Goal: Task Accomplishment & Management: Manage account settings

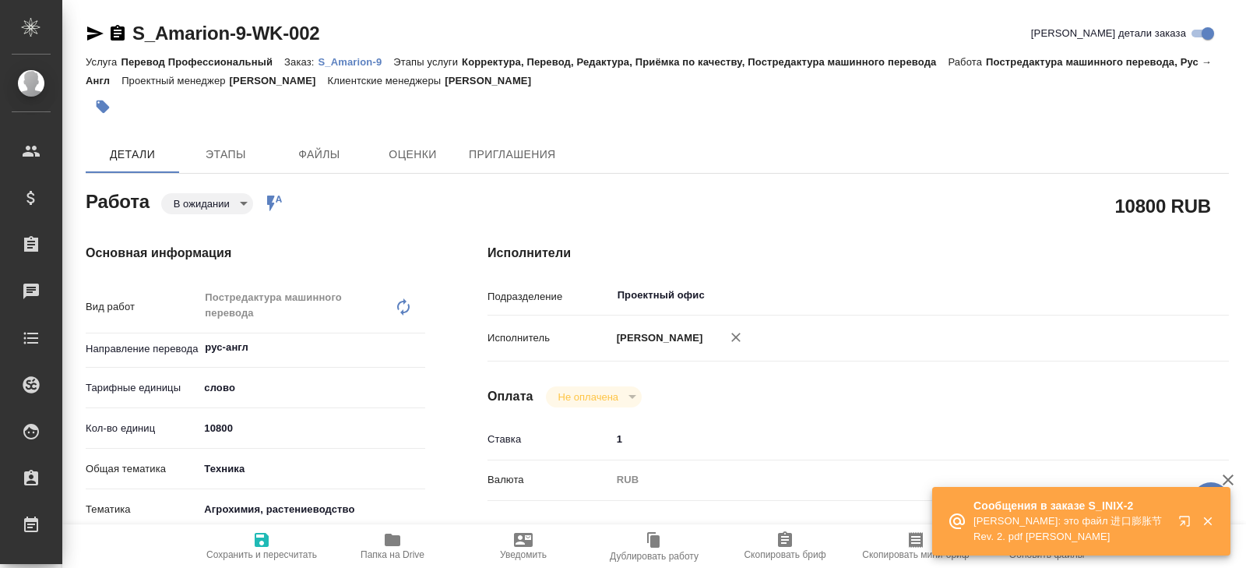
type textarea "x"
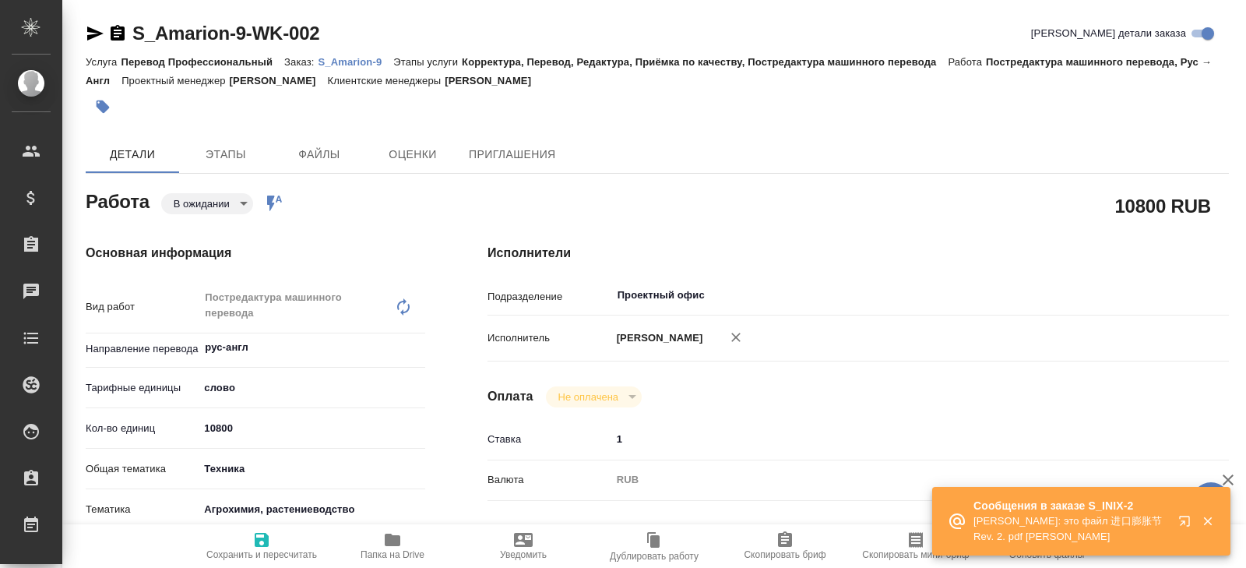
click at [344, 61] on p "S_Amarion-9" at bounding box center [357, 62] width 76 height 12
type textarea "x"
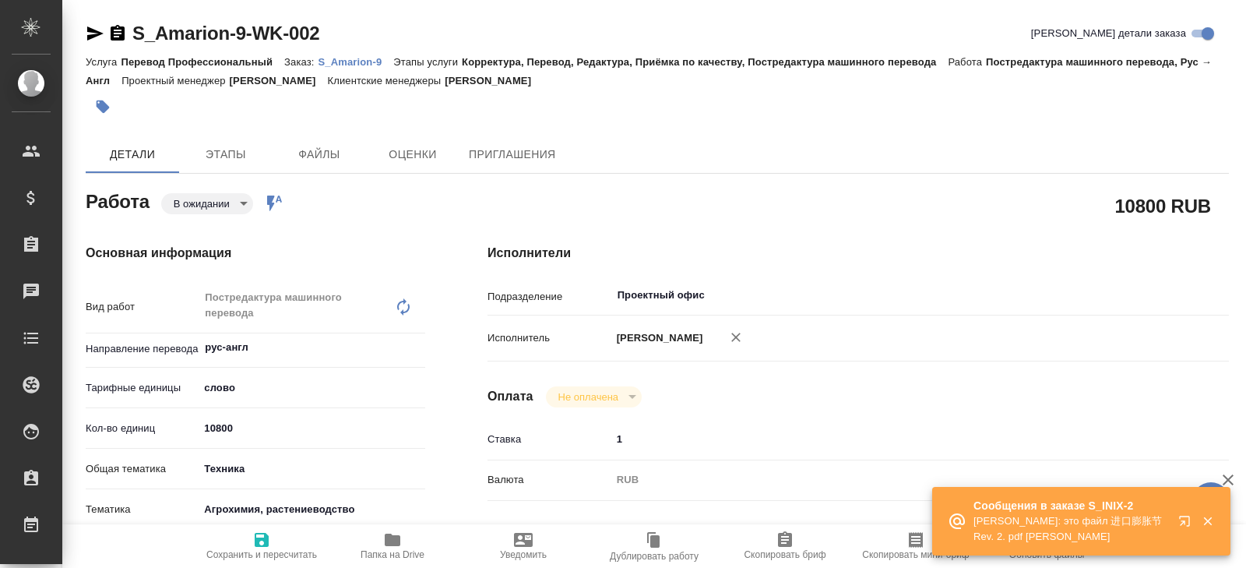
type textarea "x"
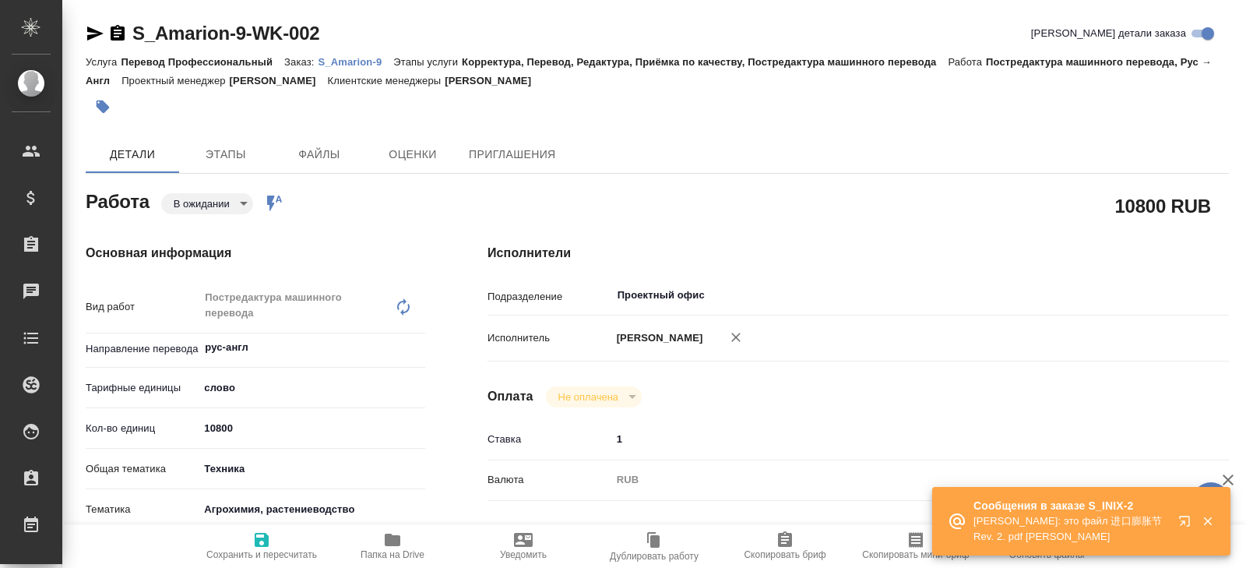
type textarea "x"
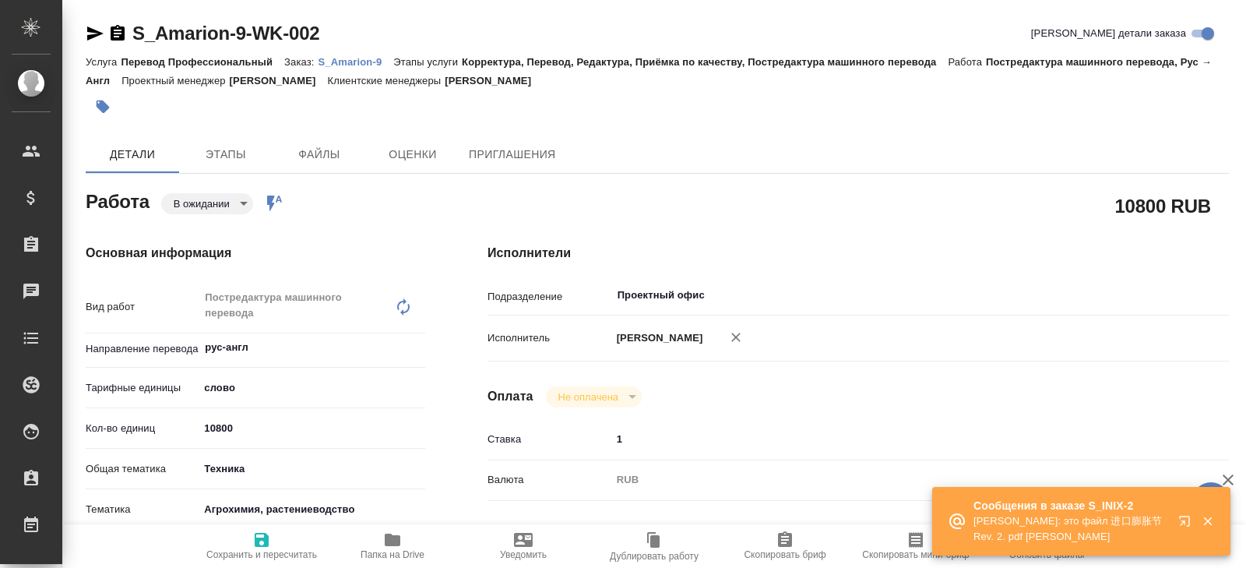
type textarea "x"
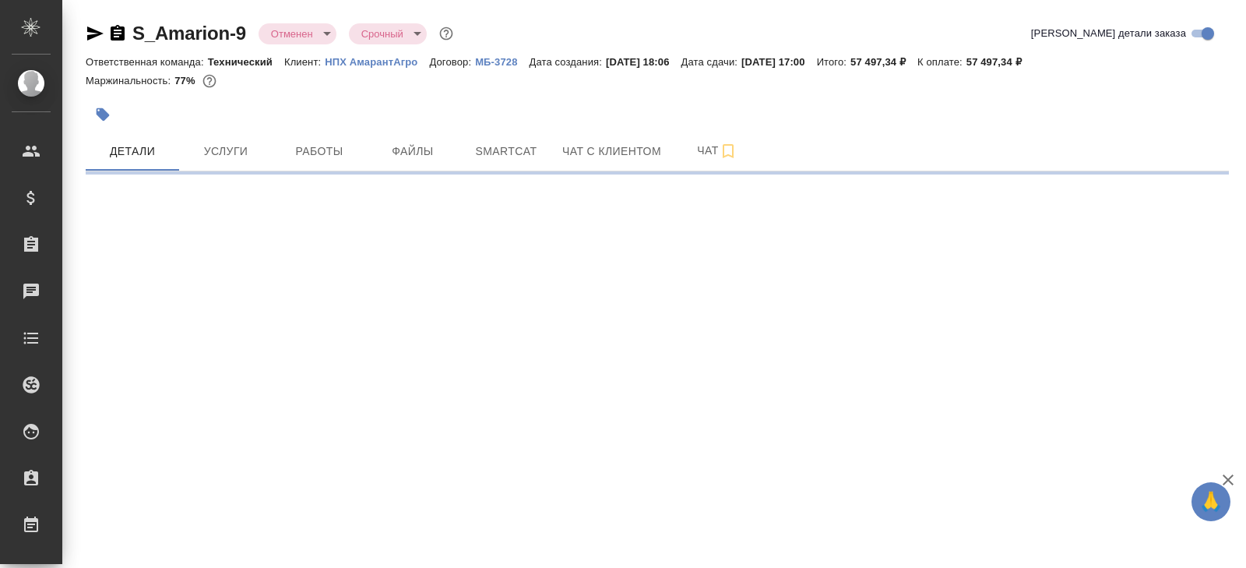
select select "RU"
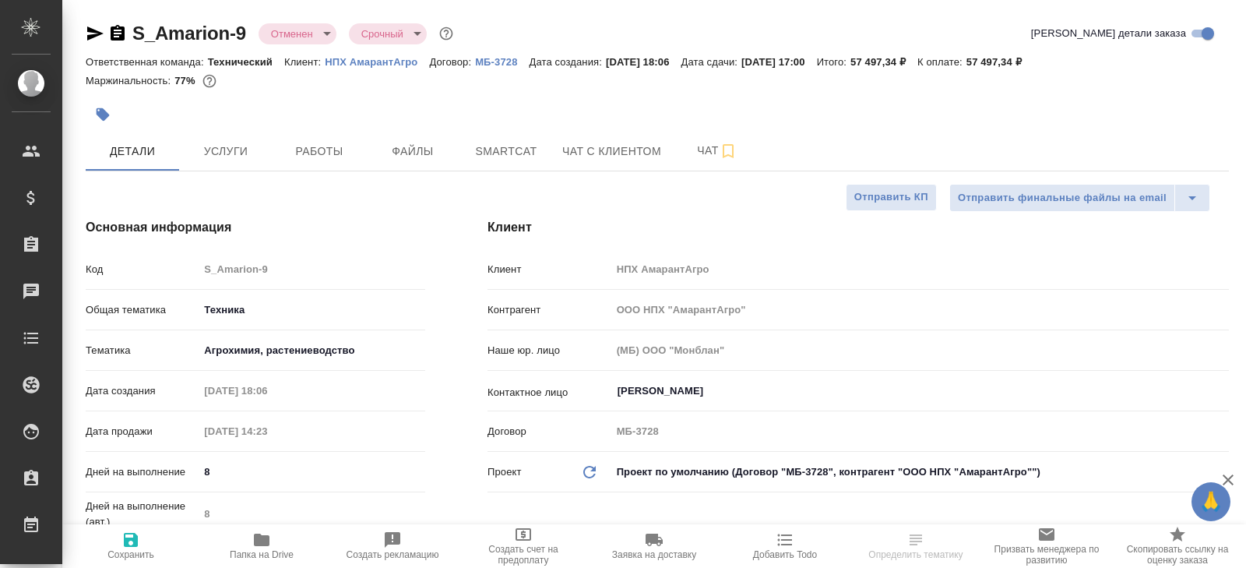
type textarea "x"
type input "[PERSON_NAME]"
type textarea "x"
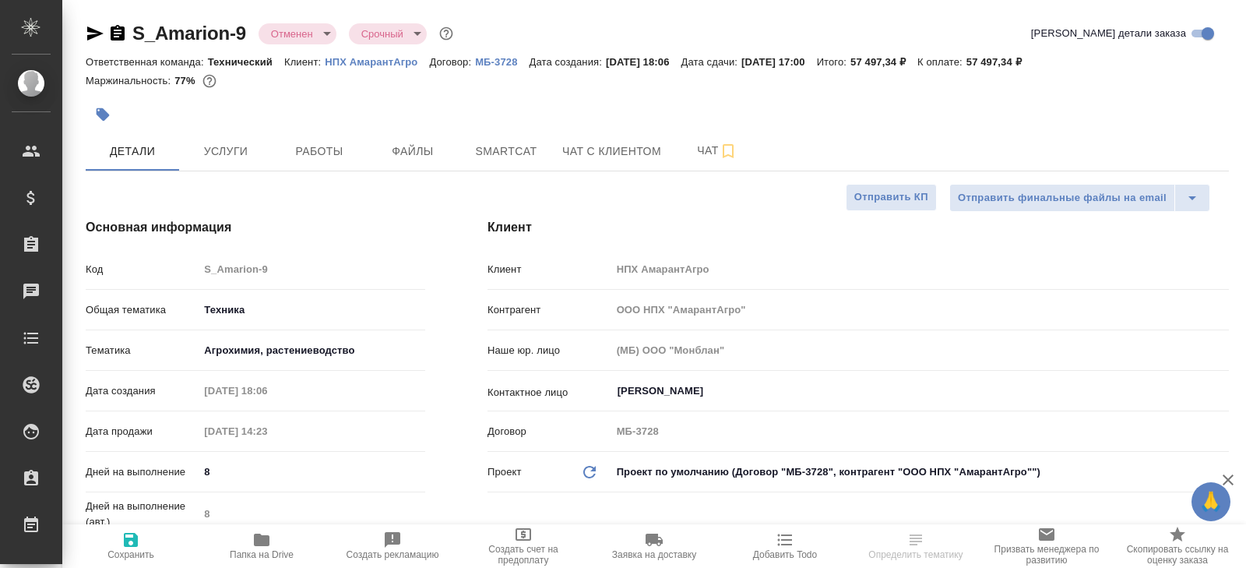
type textarea "x"
click at [324, 147] on span "Работы" at bounding box center [319, 151] width 75 height 19
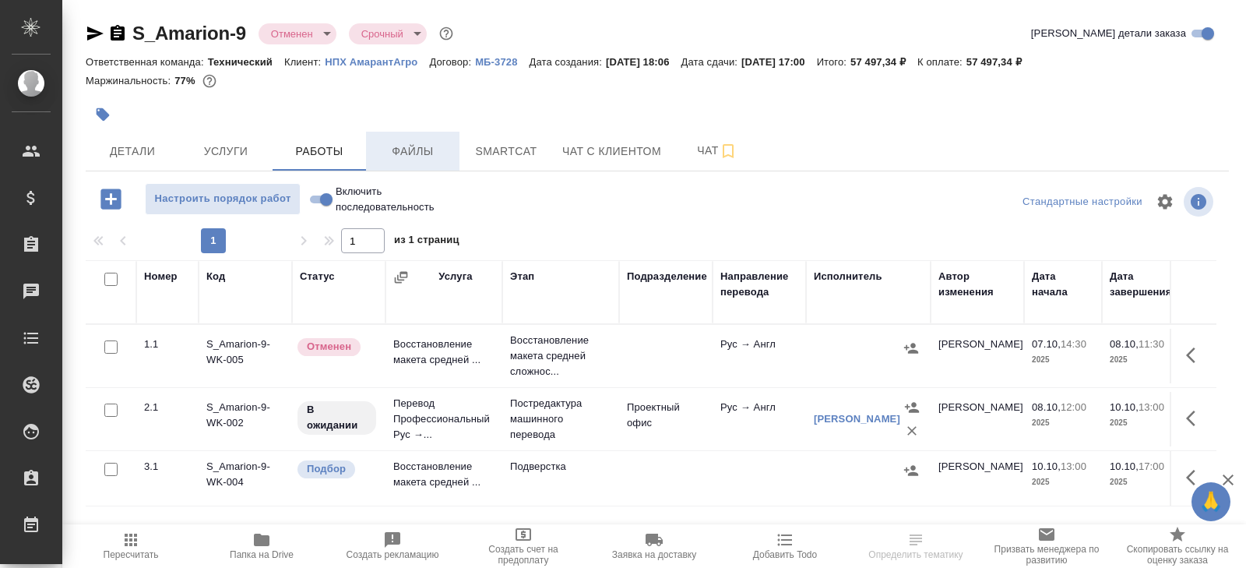
scroll to position [83, 0]
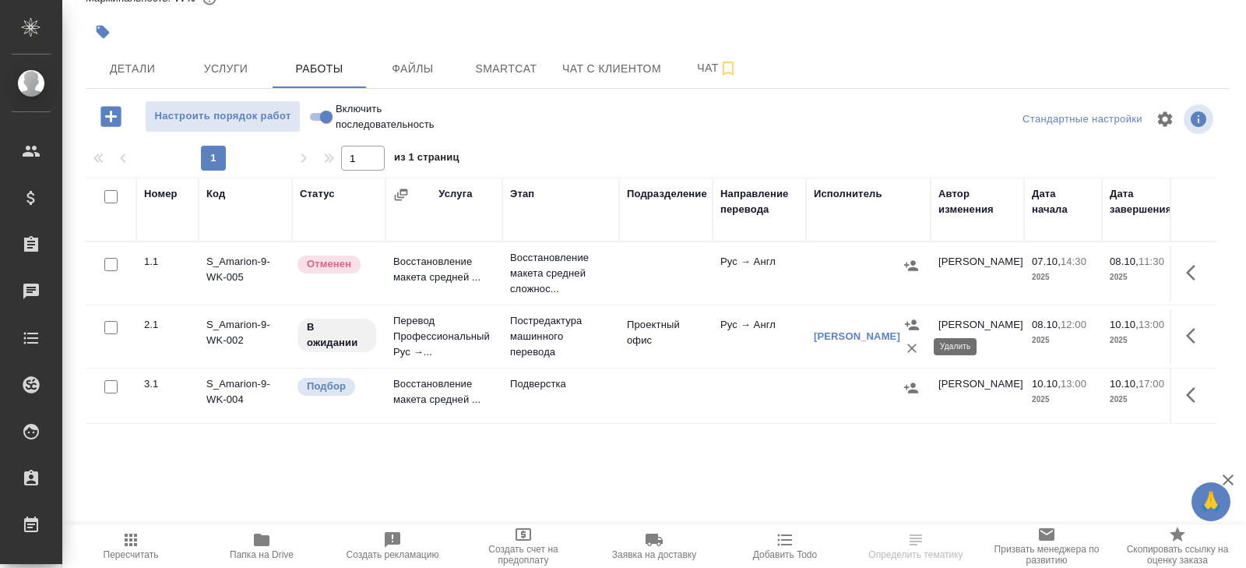
click at [910, 347] on icon "button" at bounding box center [911, 348] width 9 height 9
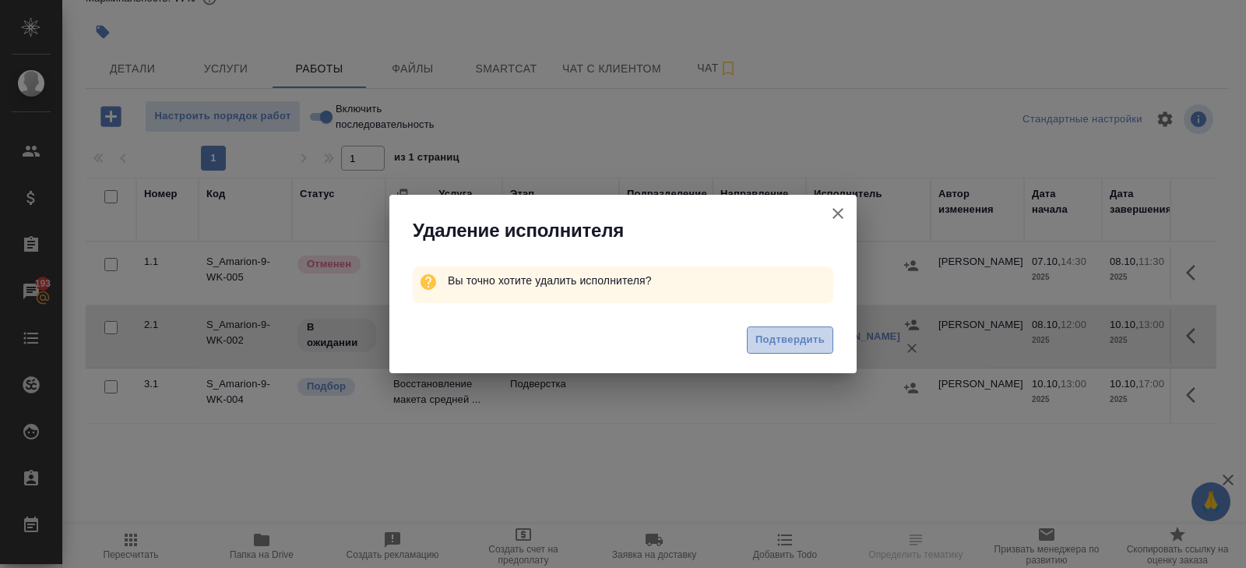
click at [819, 338] on span "Подтвердить" at bounding box center [790, 340] width 69 height 18
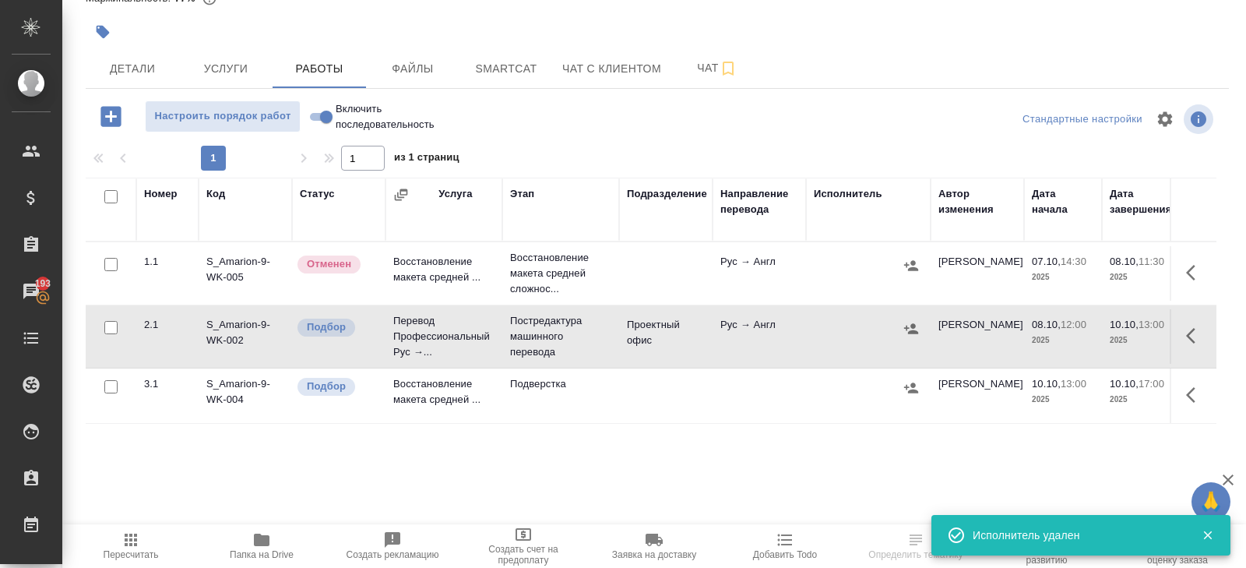
click at [115, 548] on span "Пересчитать" at bounding box center [131, 545] width 112 height 30
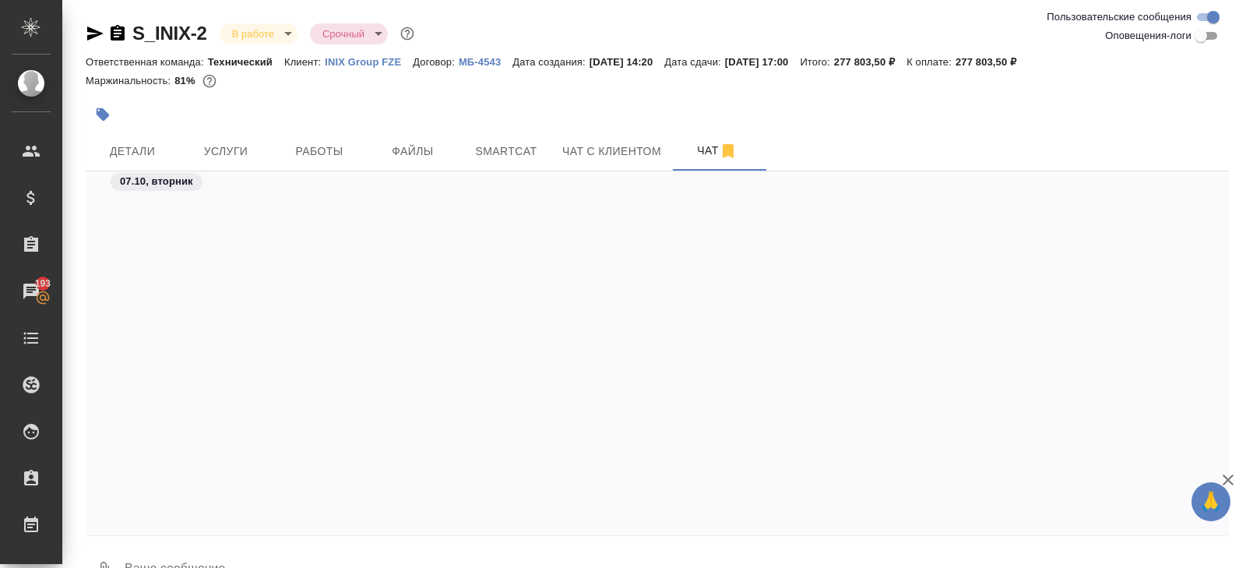
scroll to position [2962, 0]
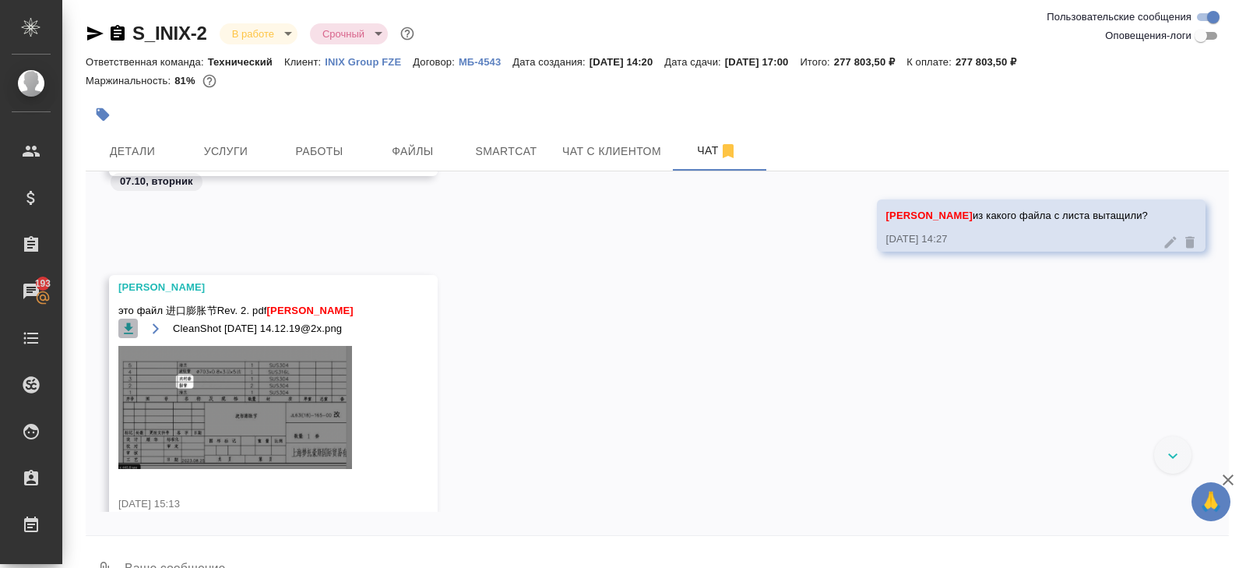
click at [129, 333] on icon "button" at bounding box center [128, 327] width 9 height 11
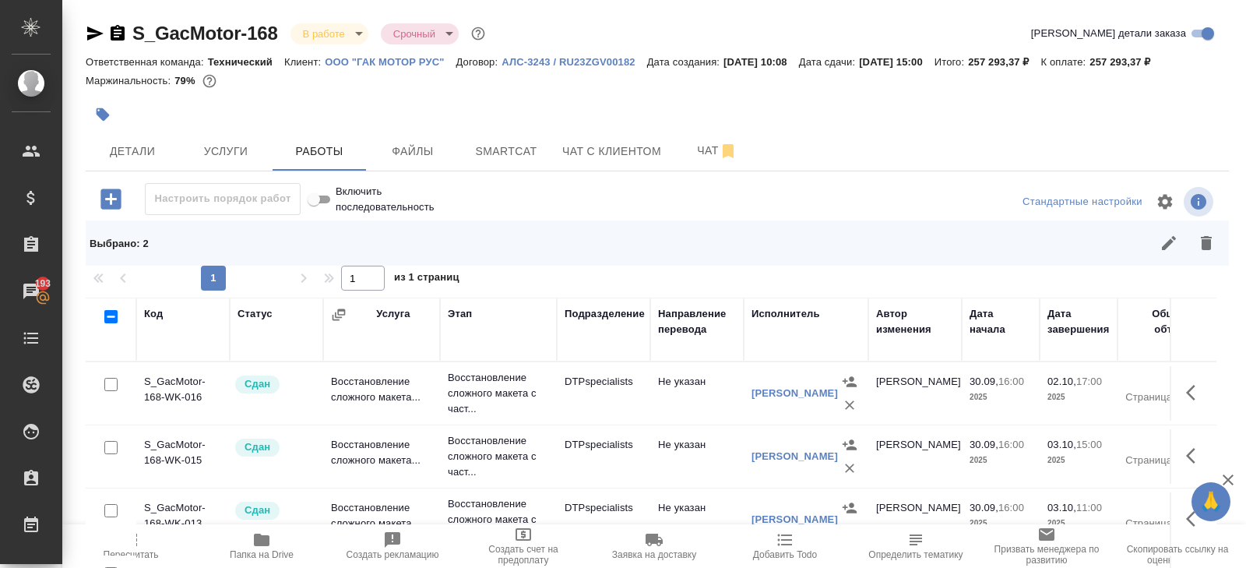
scroll to position [397, 2]
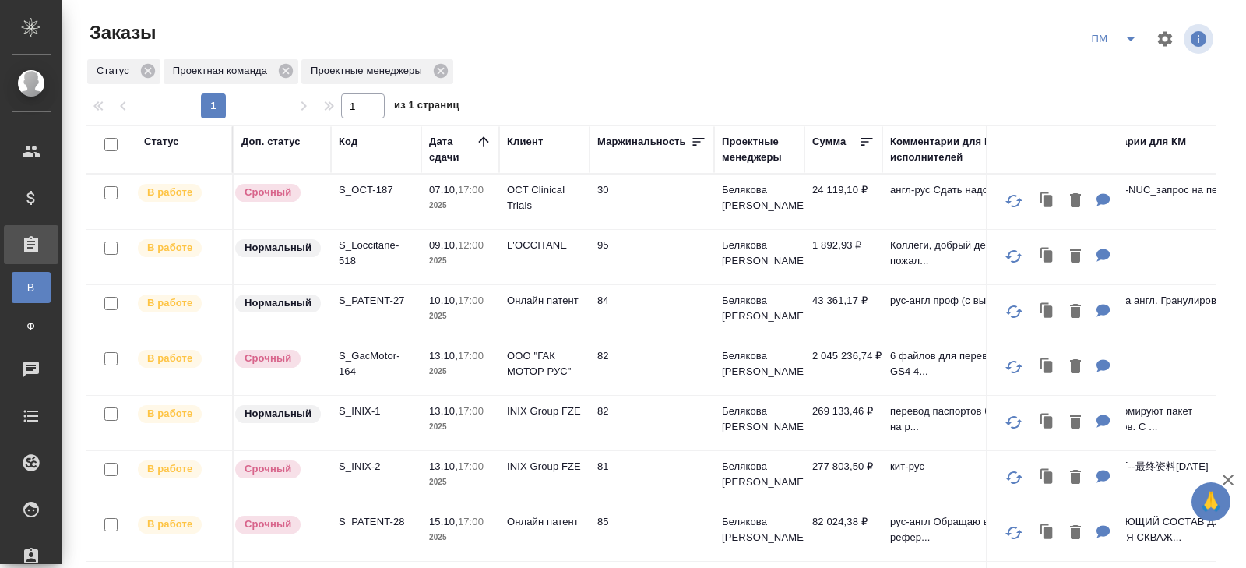
click at [1136, 35] on icon "split button" at bounding box center [1131, 39] width 19 height 19
click at [1129, 60] on li "В работу!" at bounding box center [1115, 70] width 79 height 25
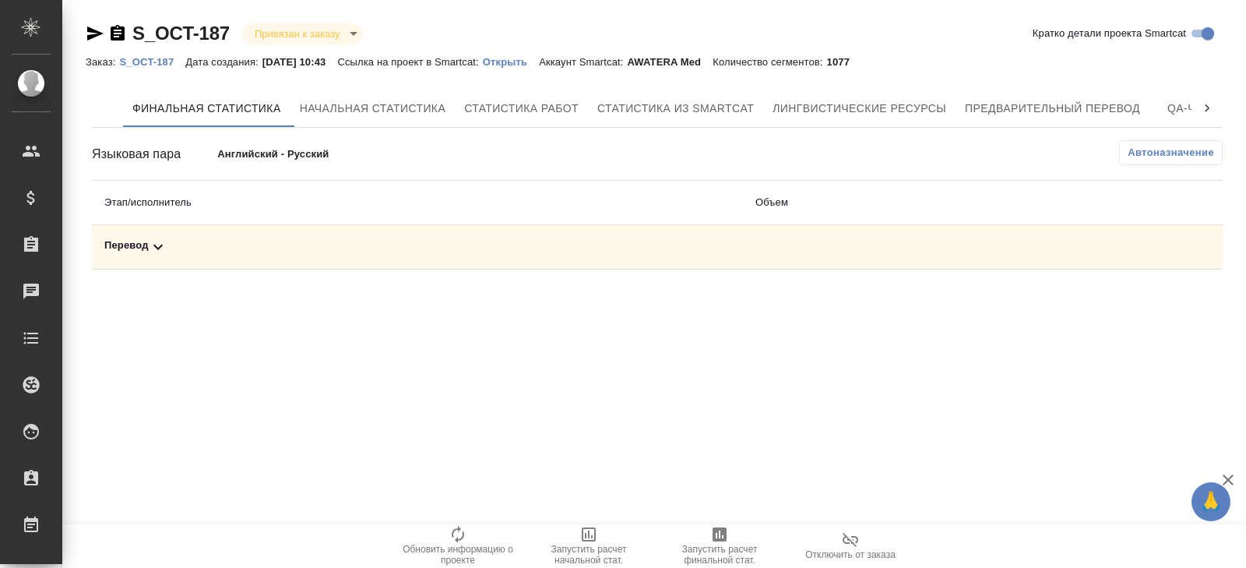
click at [160, 63] on p "S_OCT-187" at bounding box center [152, 62] width 66 height 12
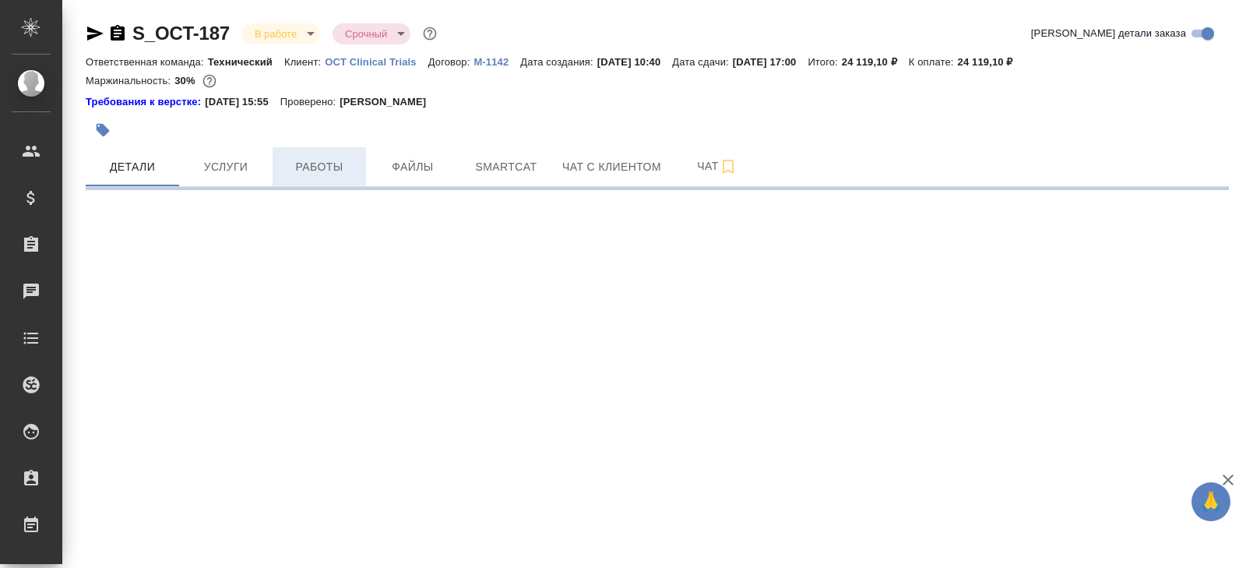
select select "RU"
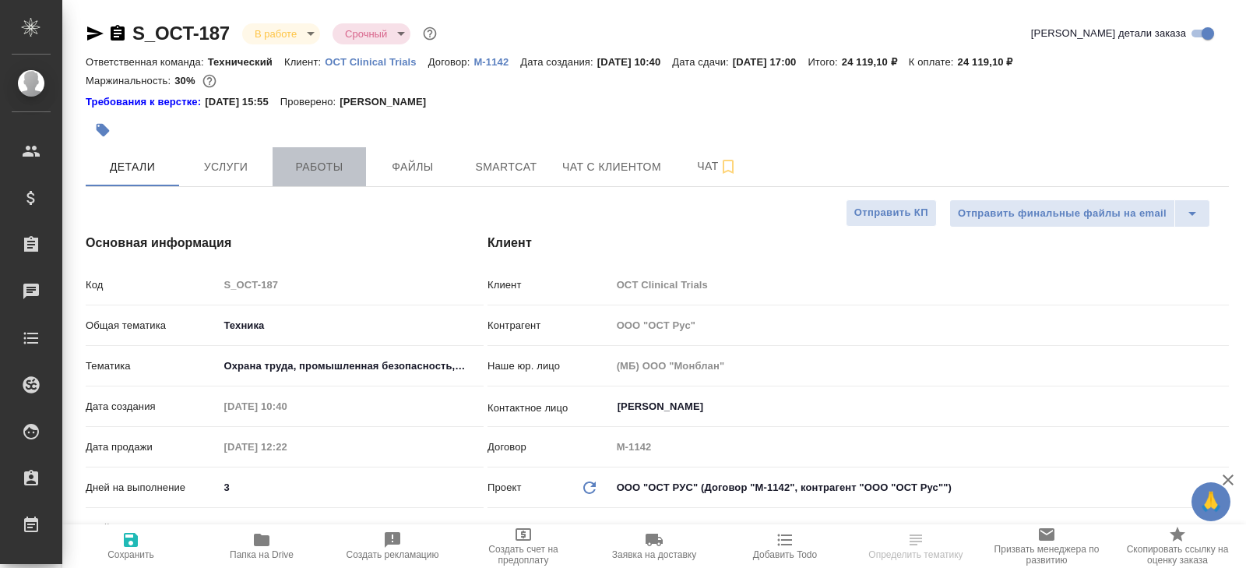
click at [308, 173] on span "Работы" at bounding box center [319, 166] width 75 height 19
type textarea "x"
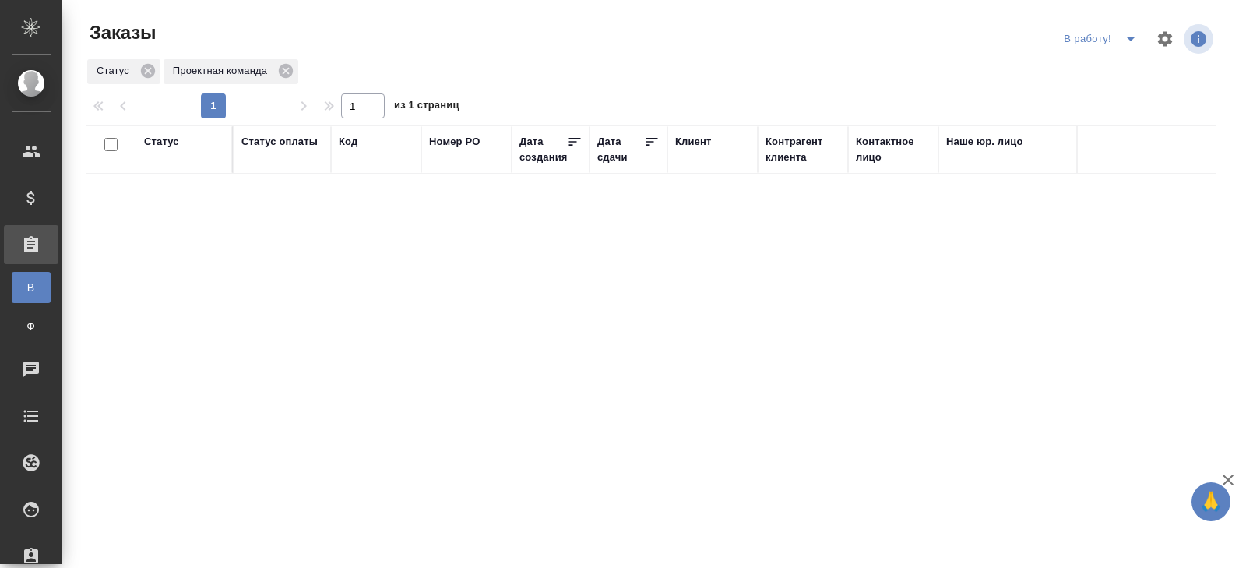
click at [1131, 41] on icon "split button" at bounding box center [1131, 39] width 19 height 19
click at [1114, 69] on li "ПМ" at bounding box center [1102, 70] width 86 height 25
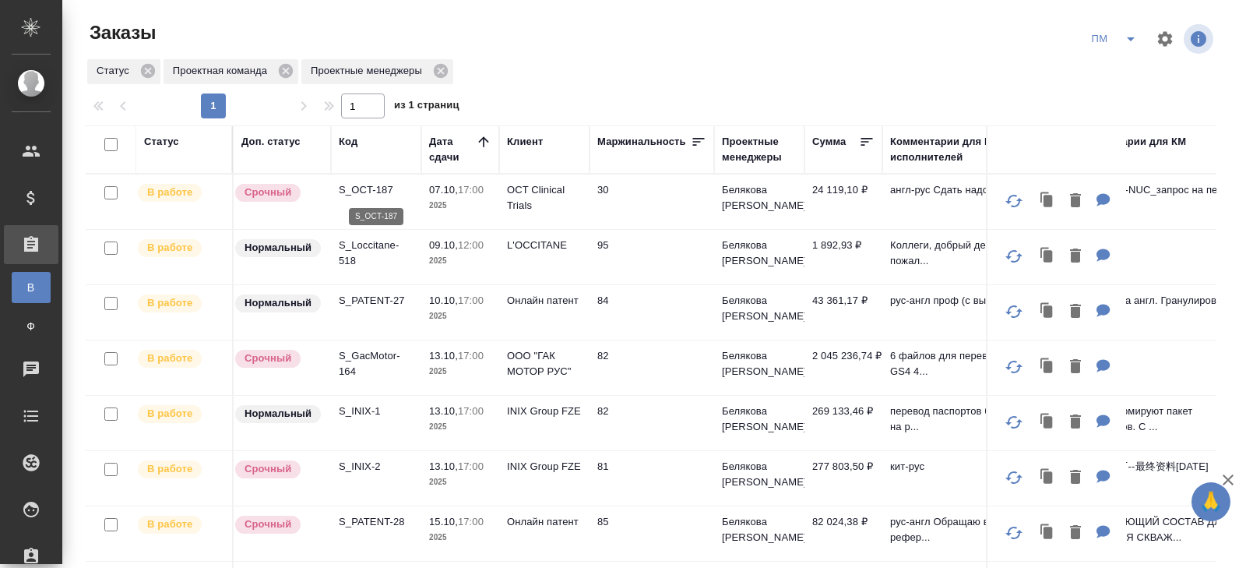
click at [358, 191] on p "S_OCT-187" at bounding box center [376, 190] width 75 height 16
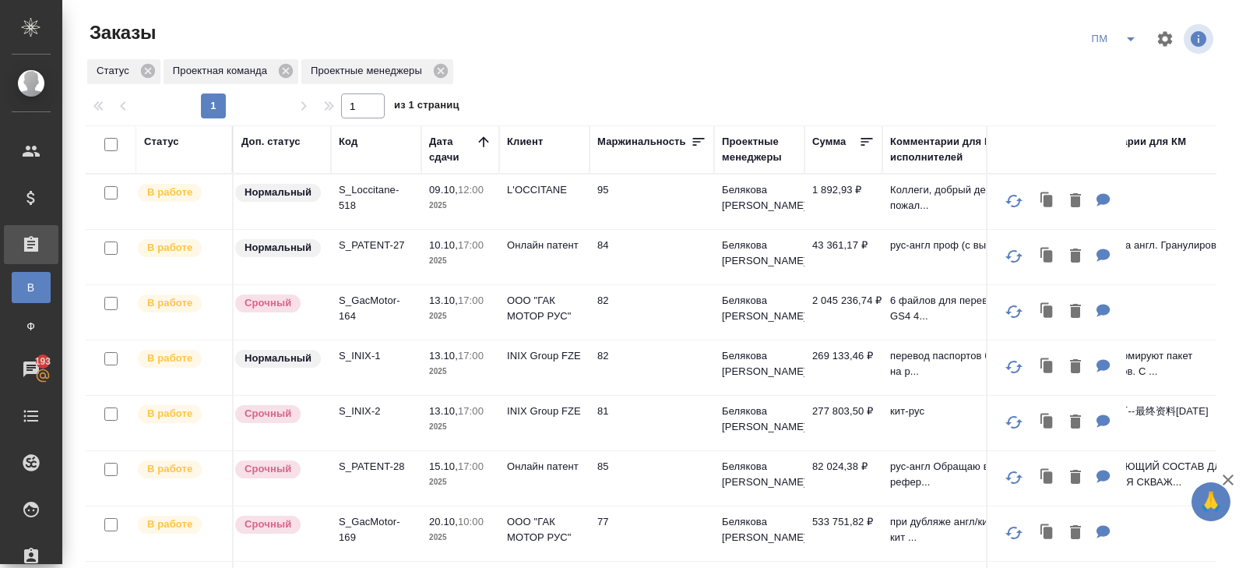
click at [1122, 40] on icon "split button" at bounding box center [1131, 39] width 19 height 19
click at [1121, 74] on li "В работу!" at bounding box center [1115, 70] width 79 height 25
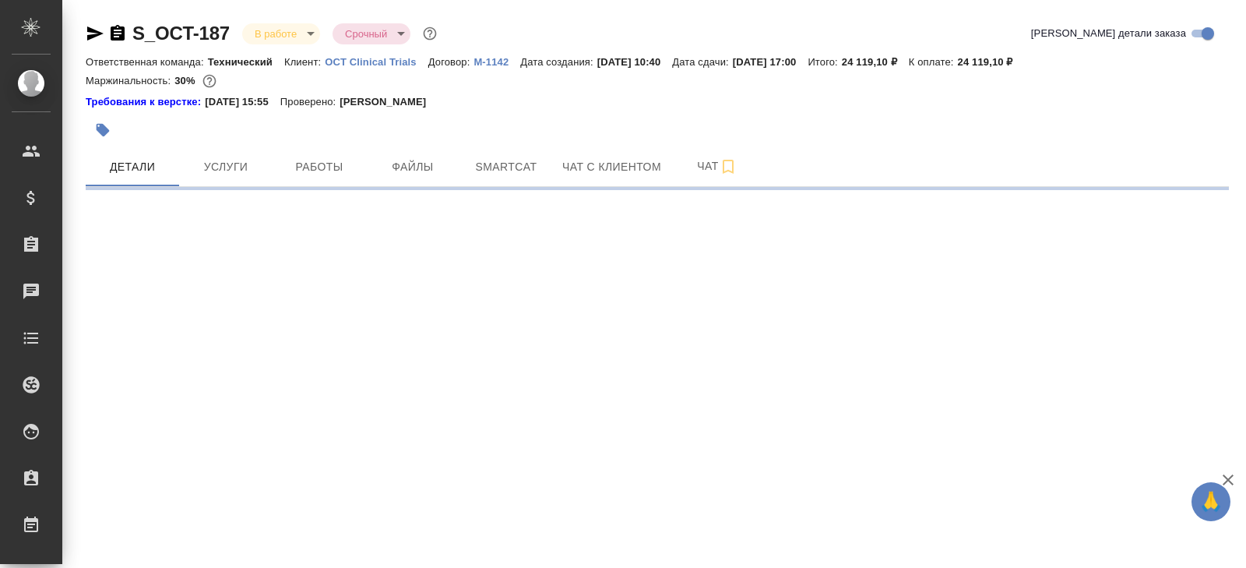
select select "RU"
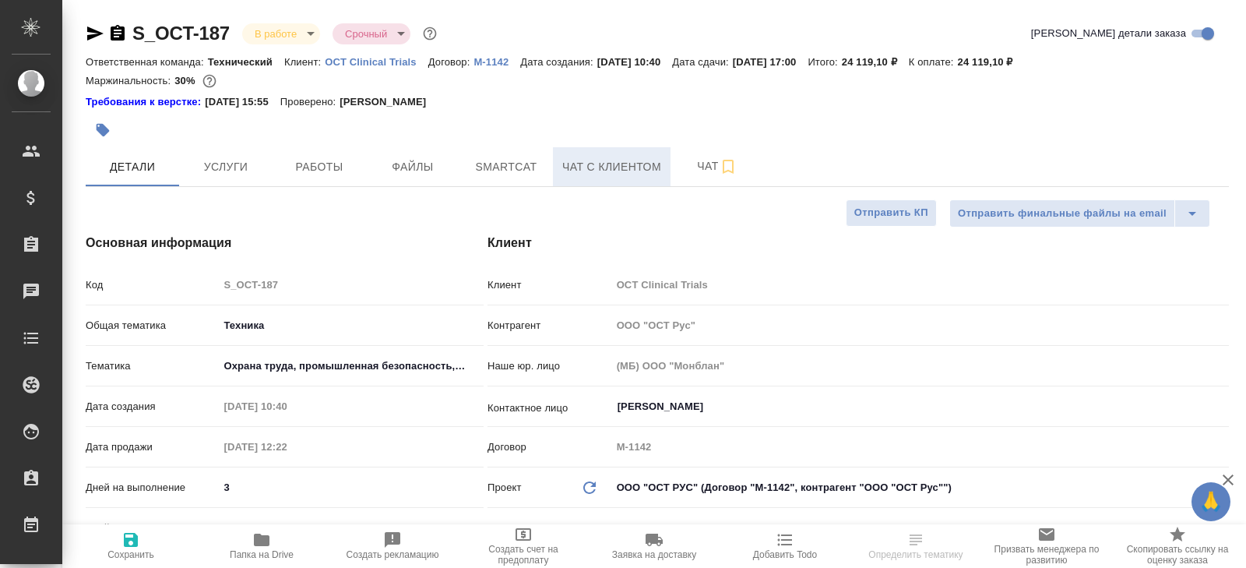
type textarea "x"
click at [710, 167] on span "Чат" at bounding box center [717, 166] width 75 height 19
type textarea "x"
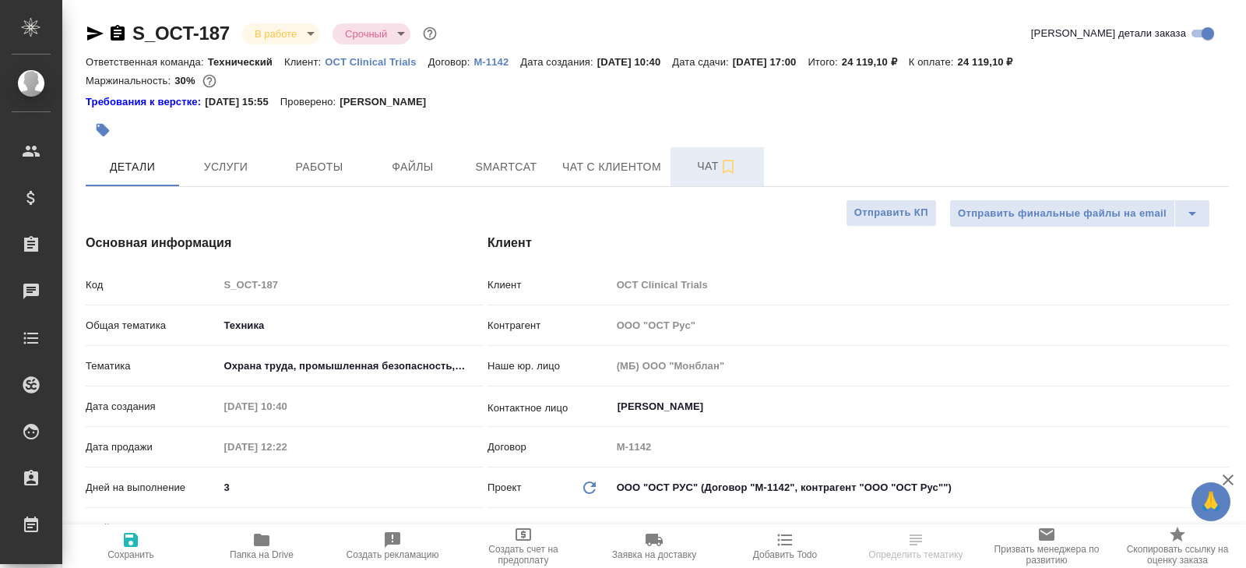
type textarea "x"
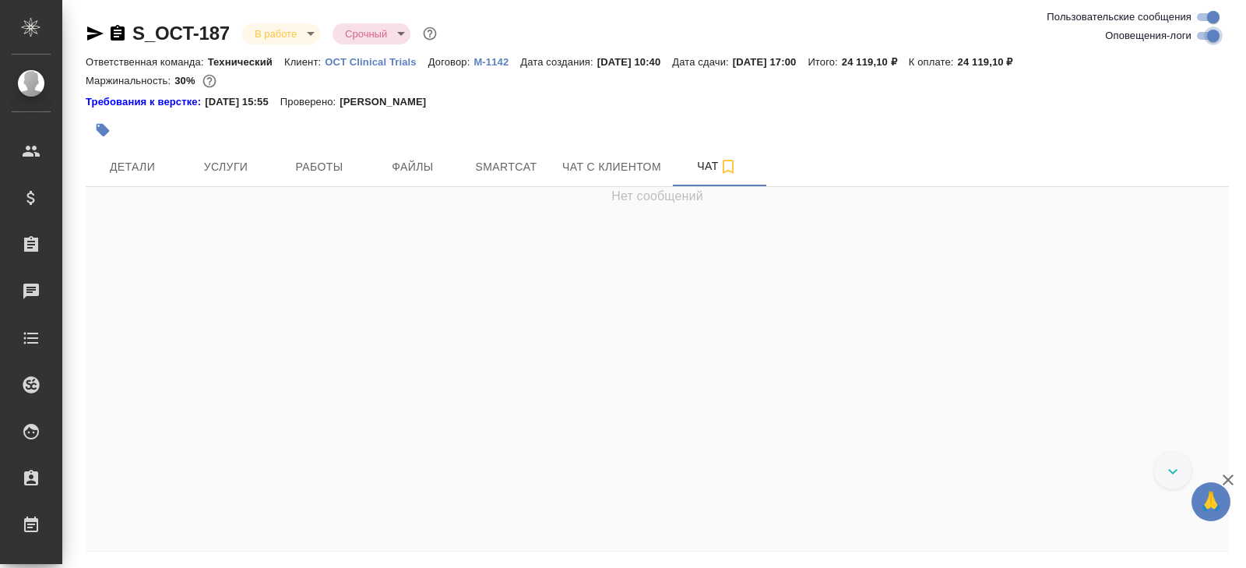
click at [1203, 30] on input "Оповещения-логи" at bounding box center [1214, 35] width 56 height 19
checkbox input "false"
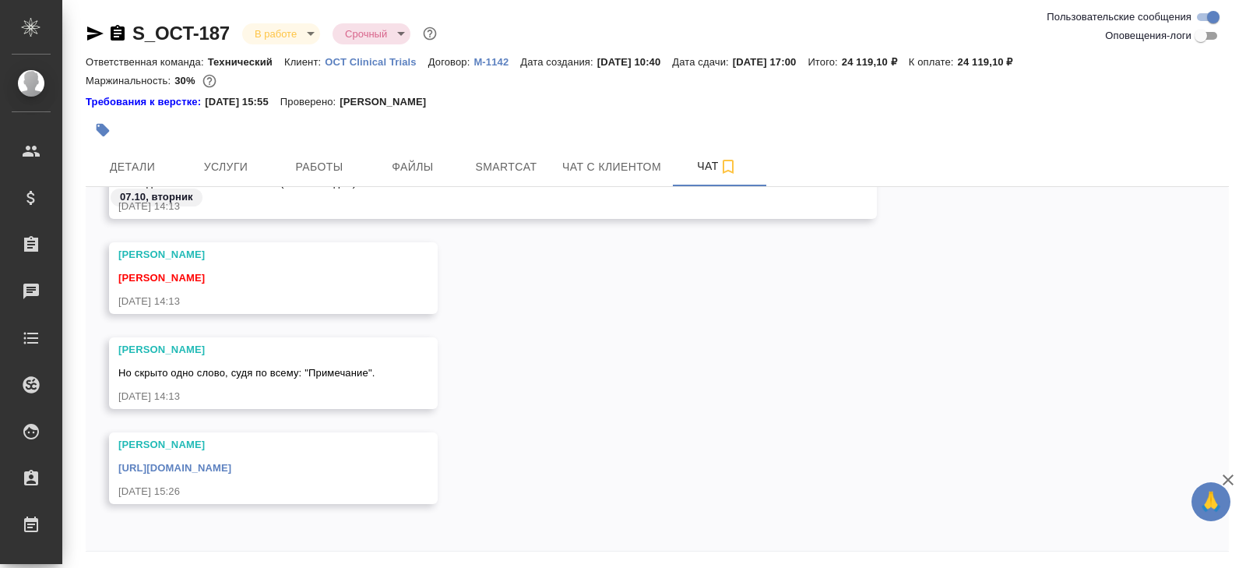
scroll to position [53, 0]
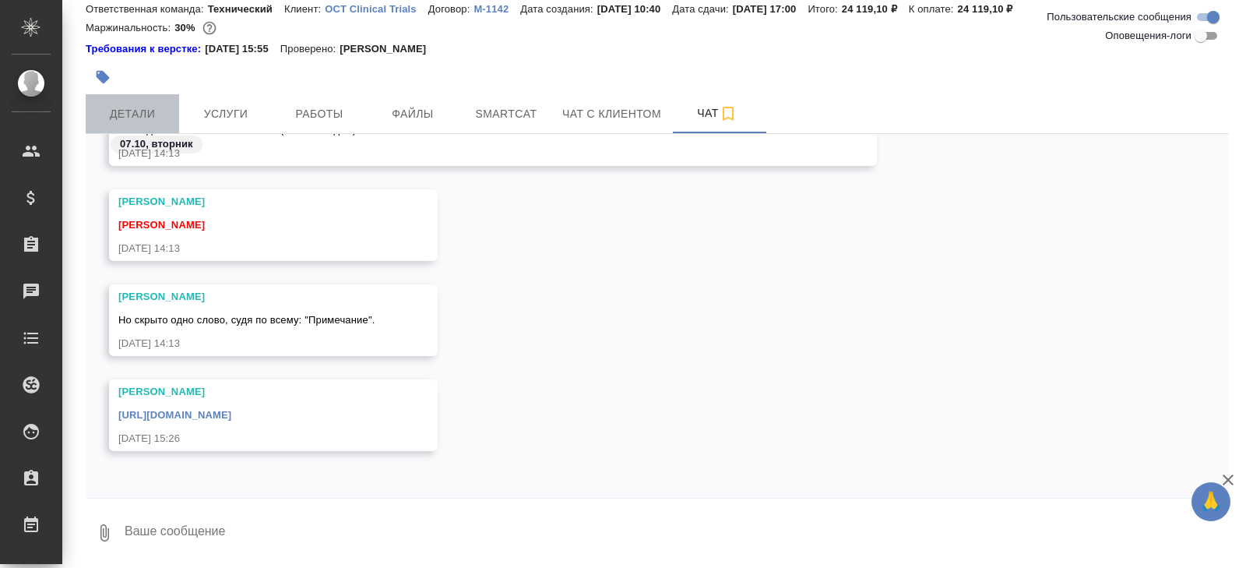
click at [125, 118] on span "Детали" at bounding box center [132, 113] width 75 height 19
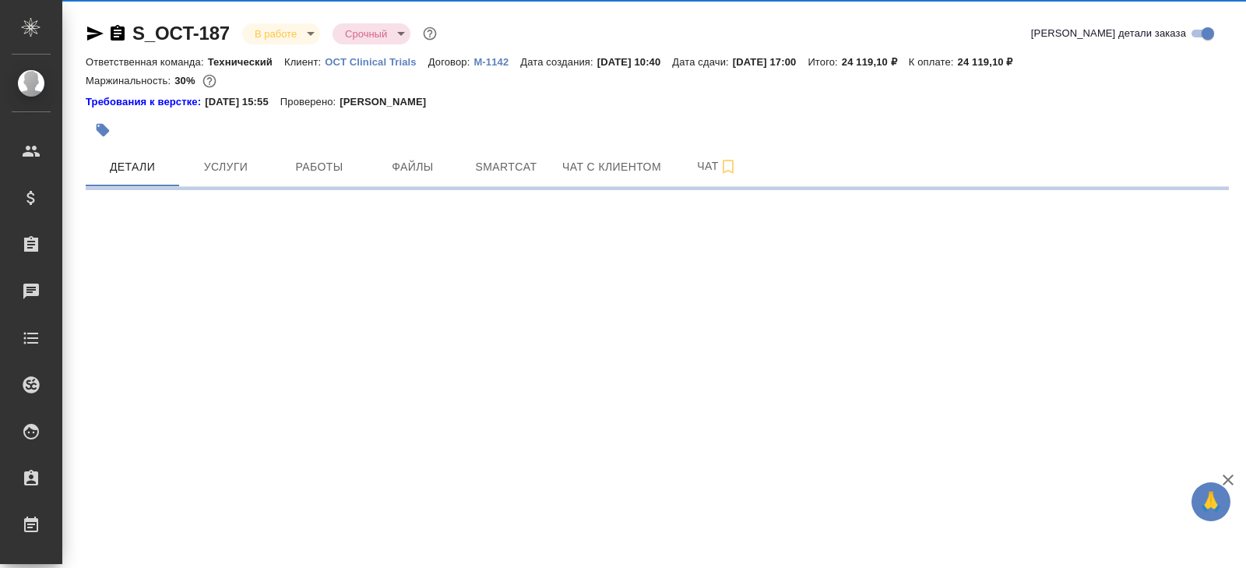
select select "RU"
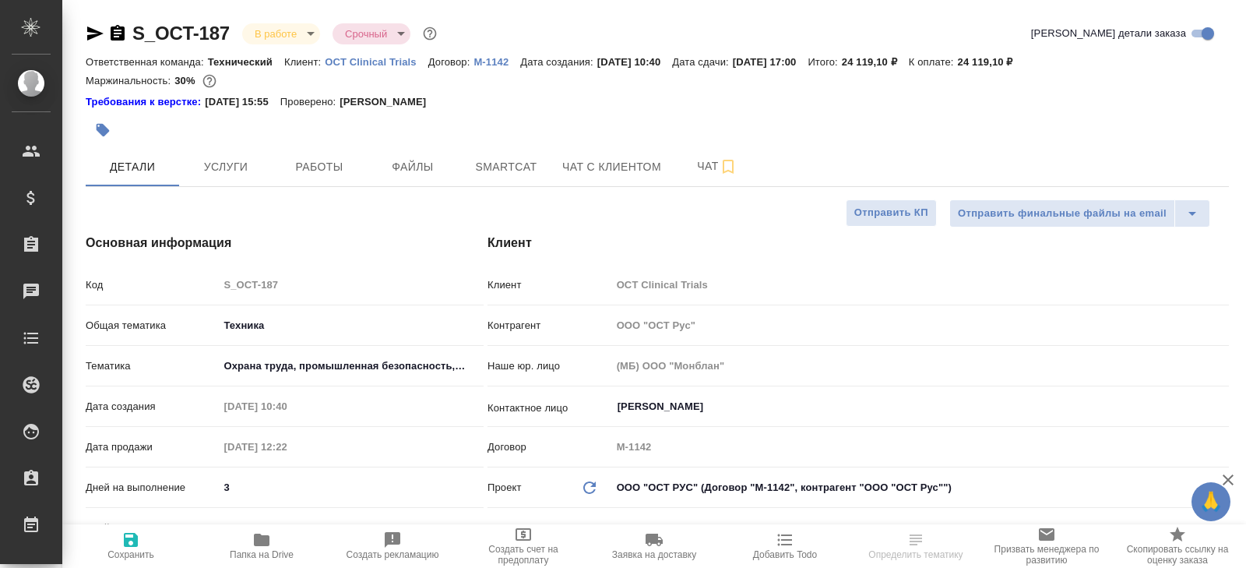
type textarea "x"
click at [91, 30] on icon "button" at bounding box center [95, 33] width 16 height 14
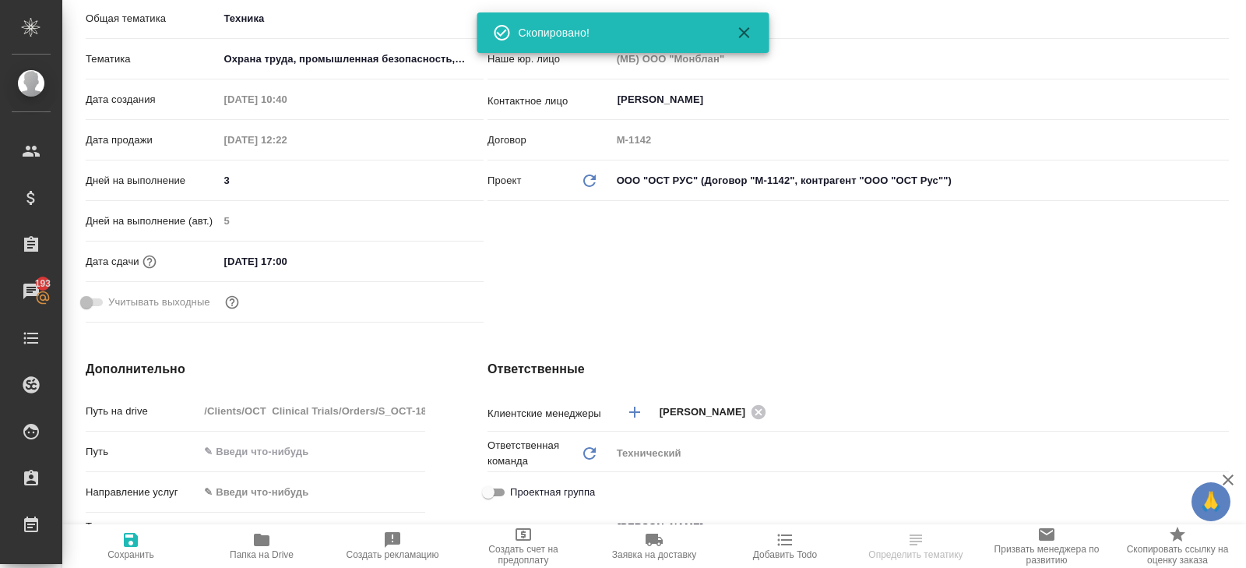
scroll to position [324, 0]
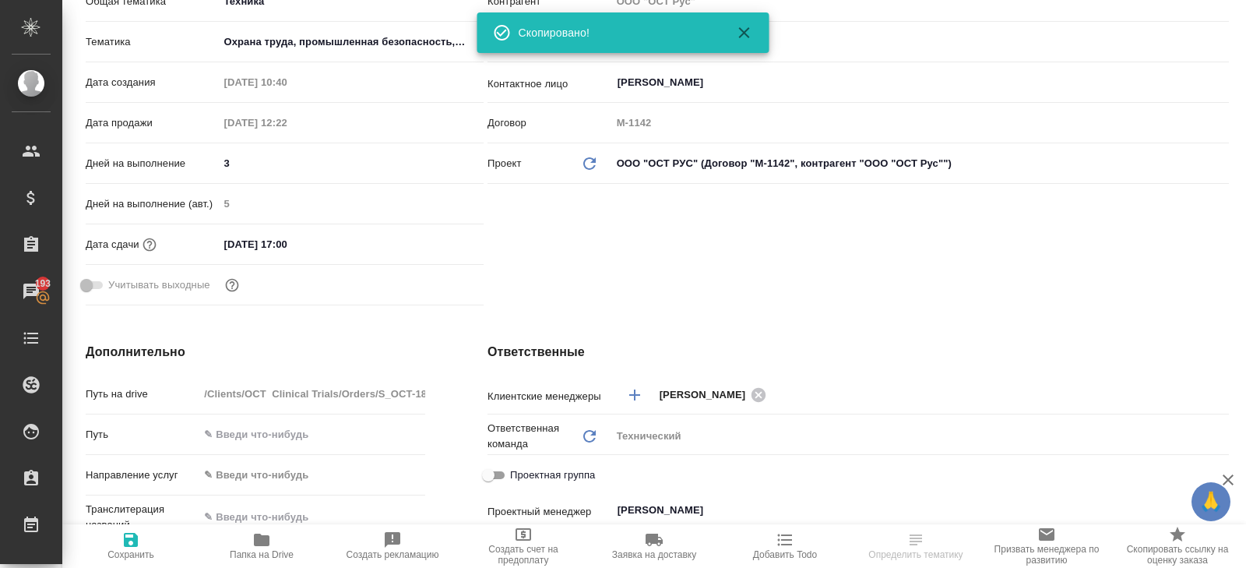
type textarea "x"
select select "RU"
type textarea "x"
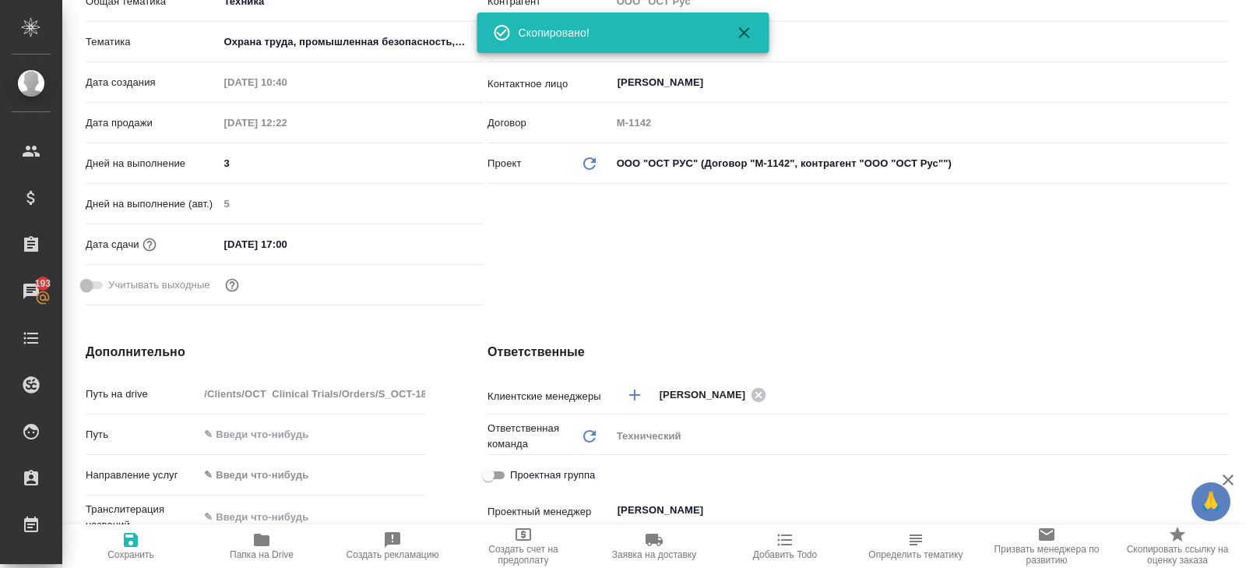
type textarea "x"
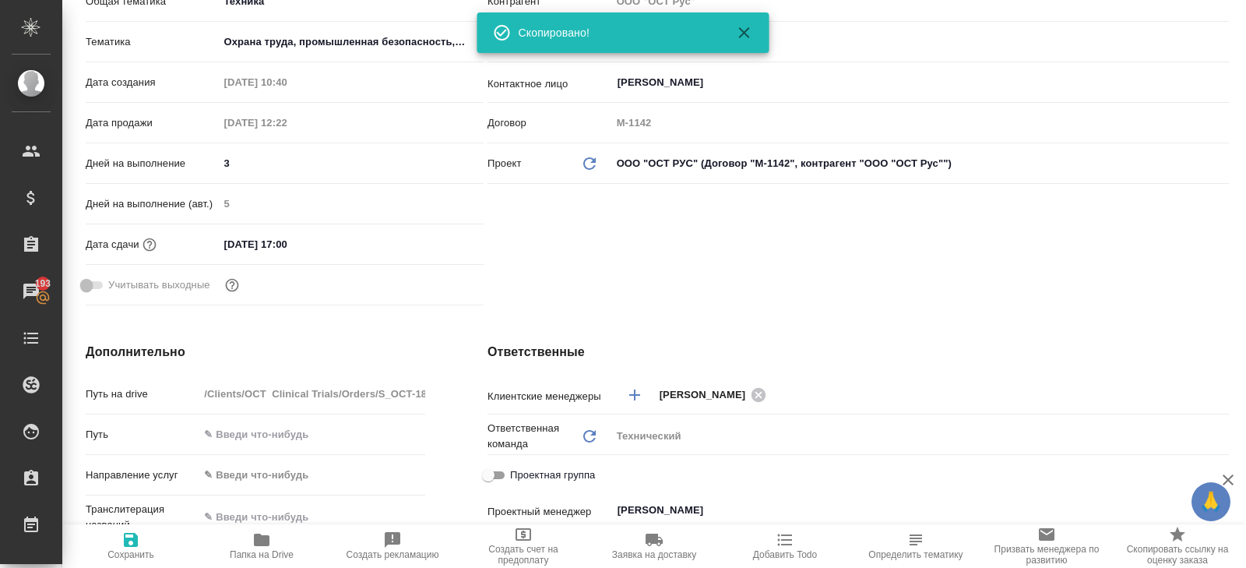
scroll to position [0, 0]
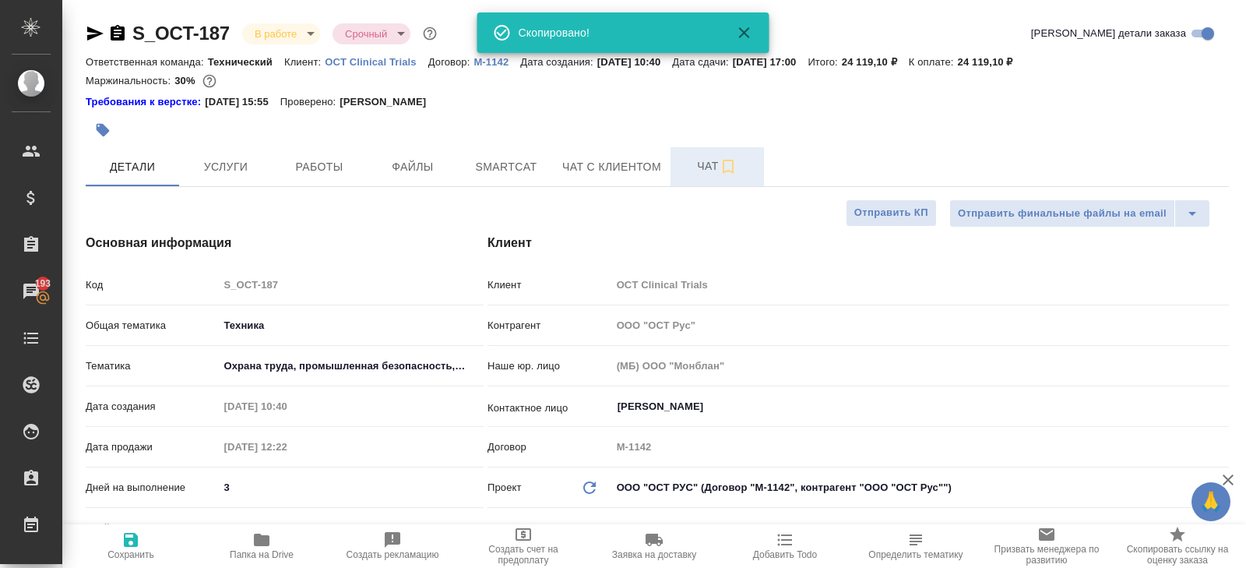
click at [684, 169] on span "Чат" at bounding box center [717, 166] width 75 height 19
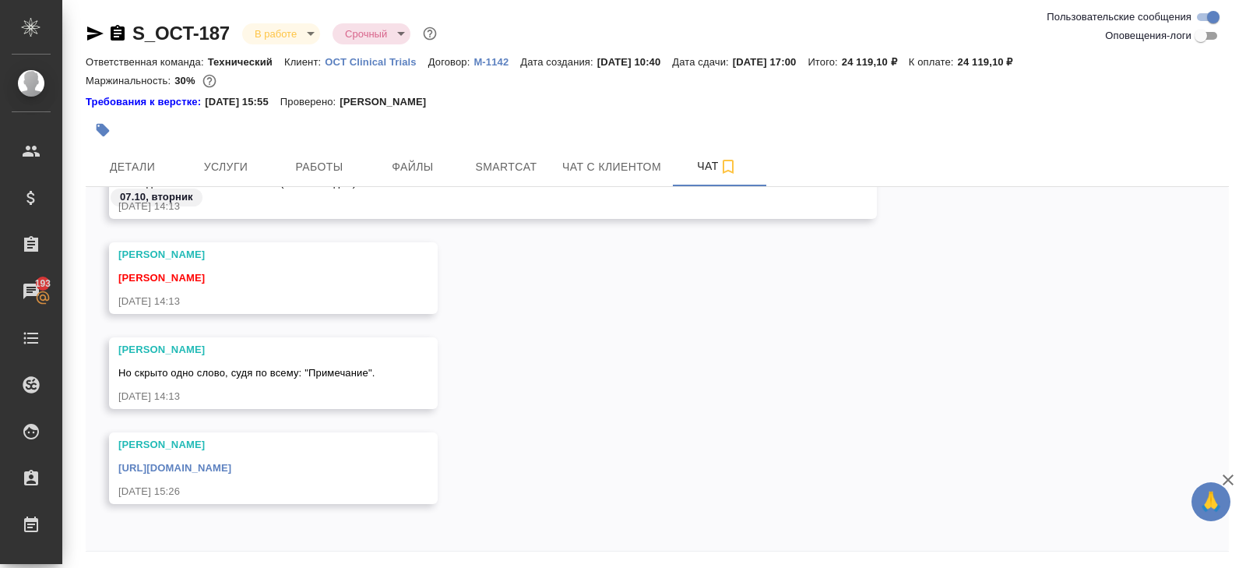
scroll to position [53, 0]
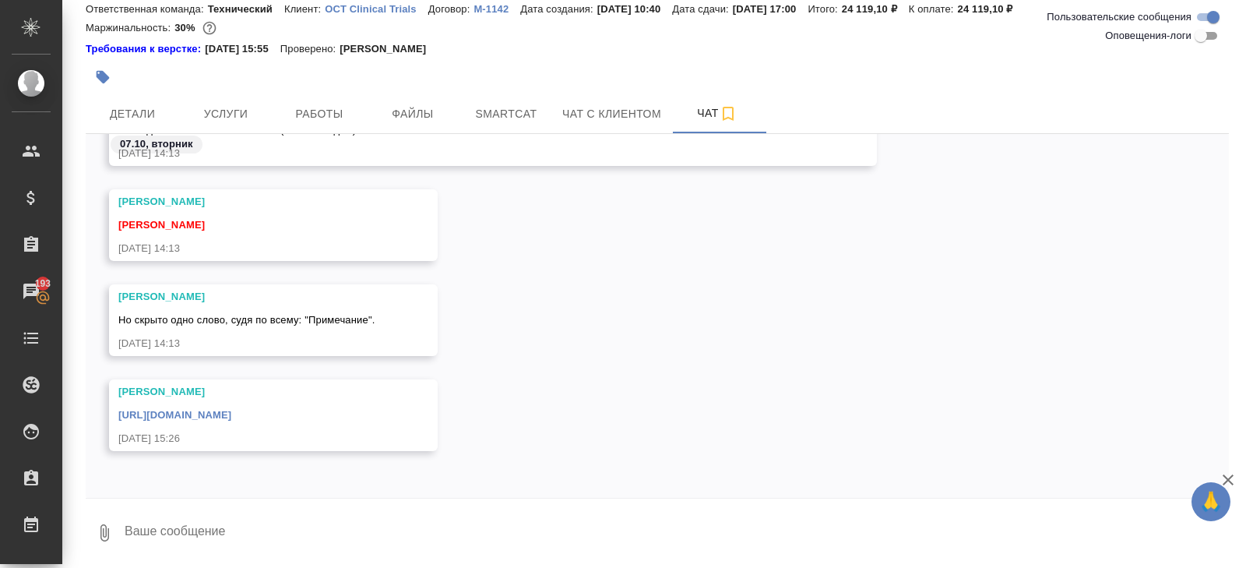
click at [231, 414] on link "[URL][DOMAIN_NAME]" at bounding box center [174, 415] width 113 height 12
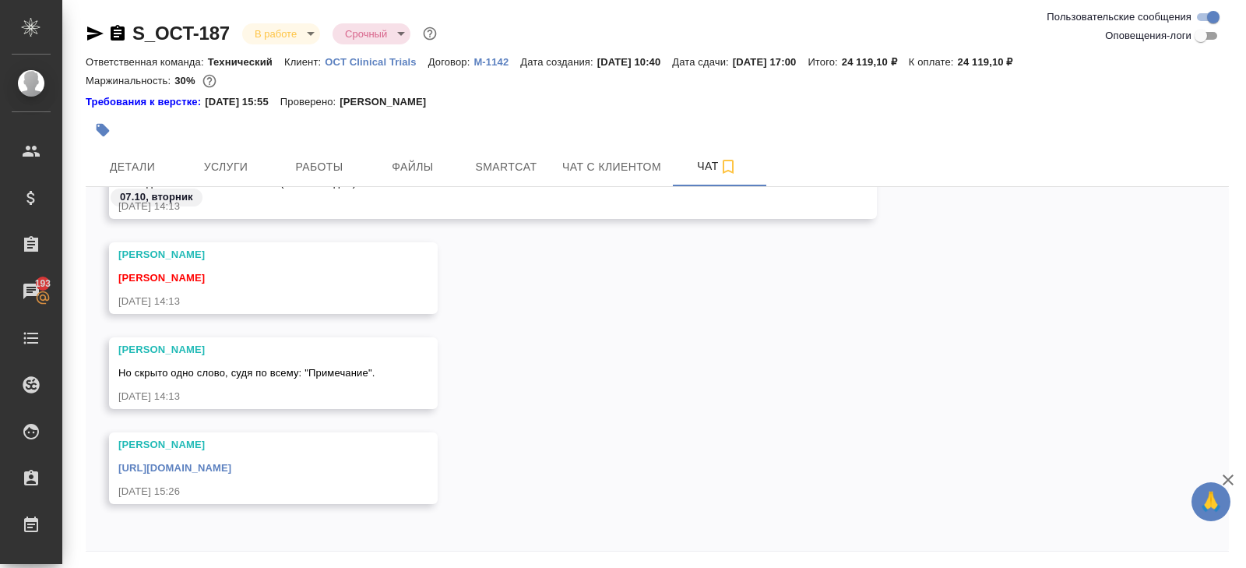
click at [294, 42] on body "🙏 .cls-1 fill:#fff; AWATERA [PERSON_NAME] Спецификации Заказы 193 Чаты Todo Про…" at bounding box center [623, 284] width 1246 height 568
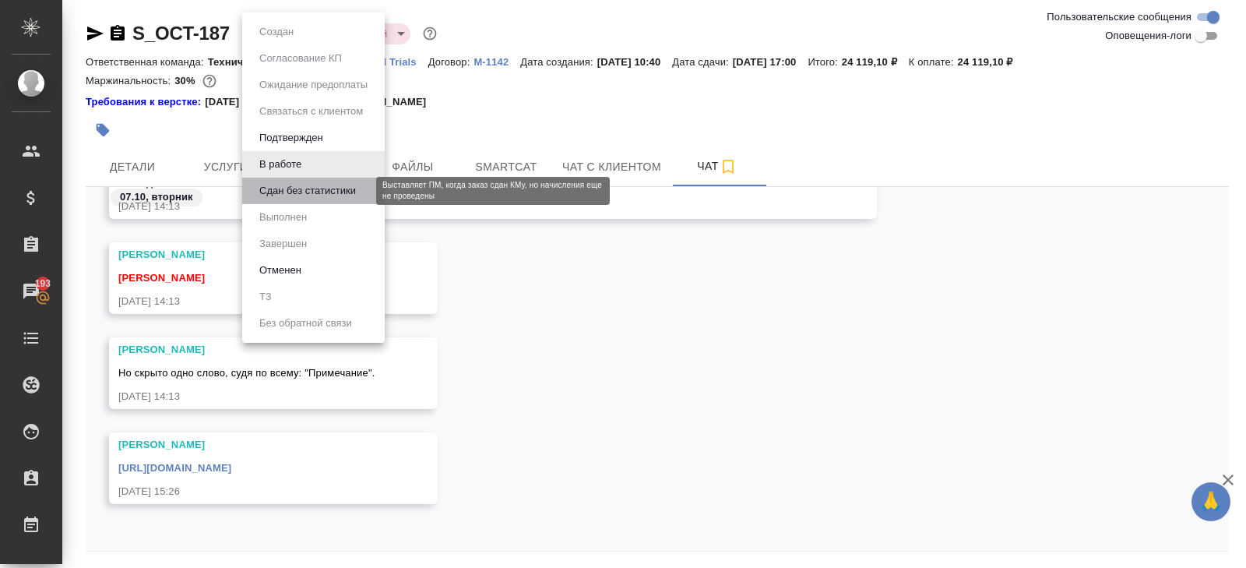
click at [284, 192] on button "Сдан без статистики" at bounding box center [308, 190] width 106 height 17
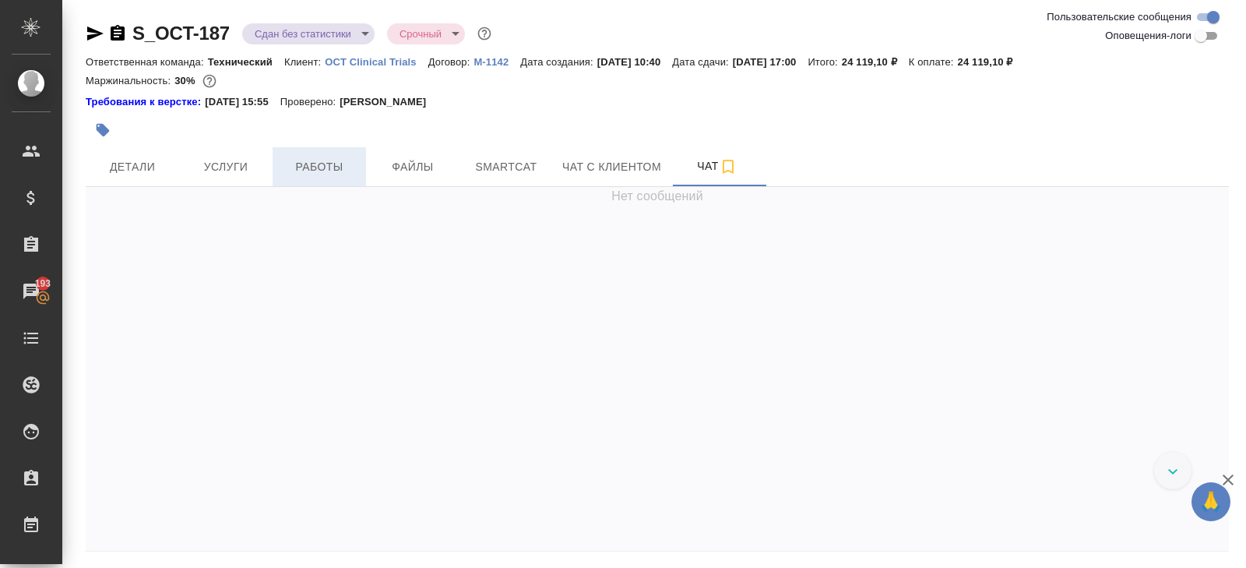
click at [284, 181] on button "Работы" at bounding box center [319, 166] width 93 height 39
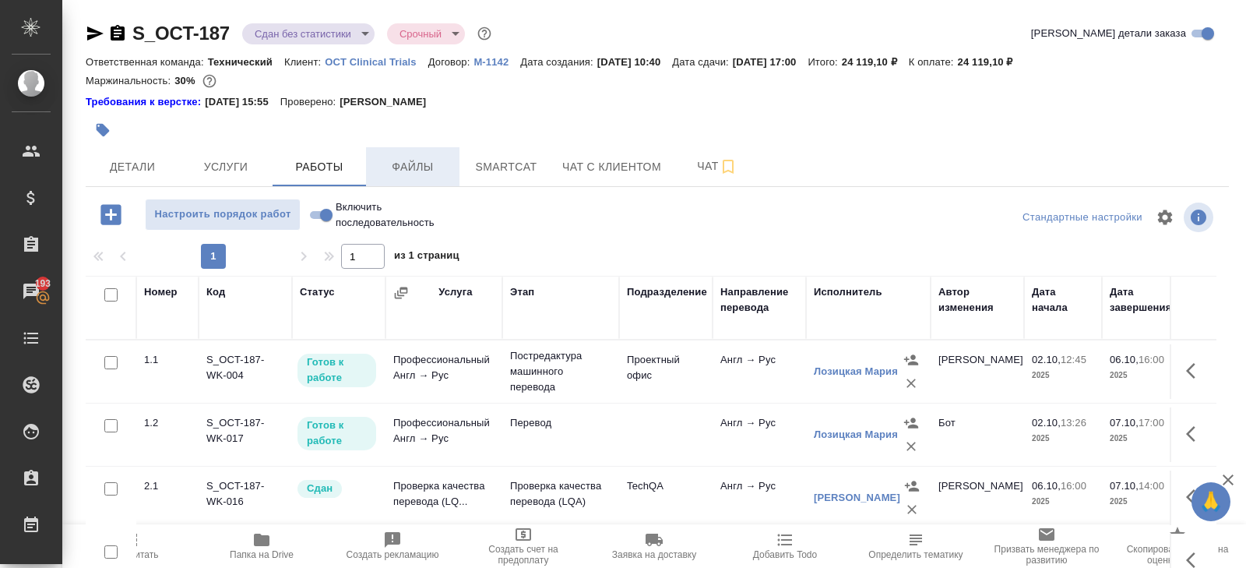
scroll to position [98, 0]
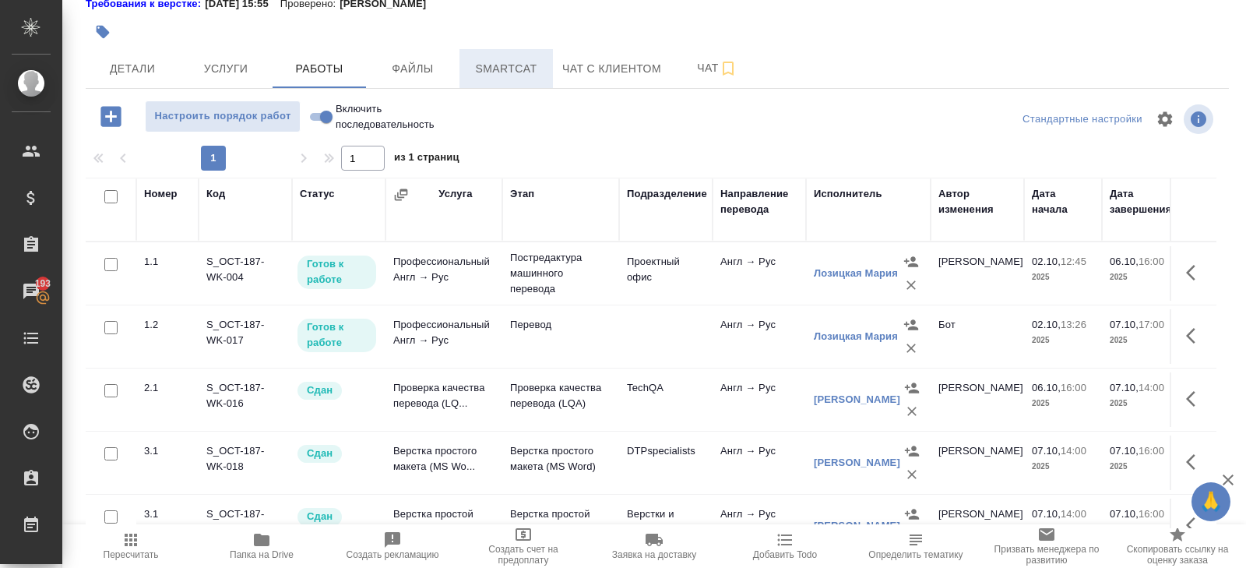
click at [502, 64] on span "Smartcat" at bounding box center [506, 68] width 75 height 19
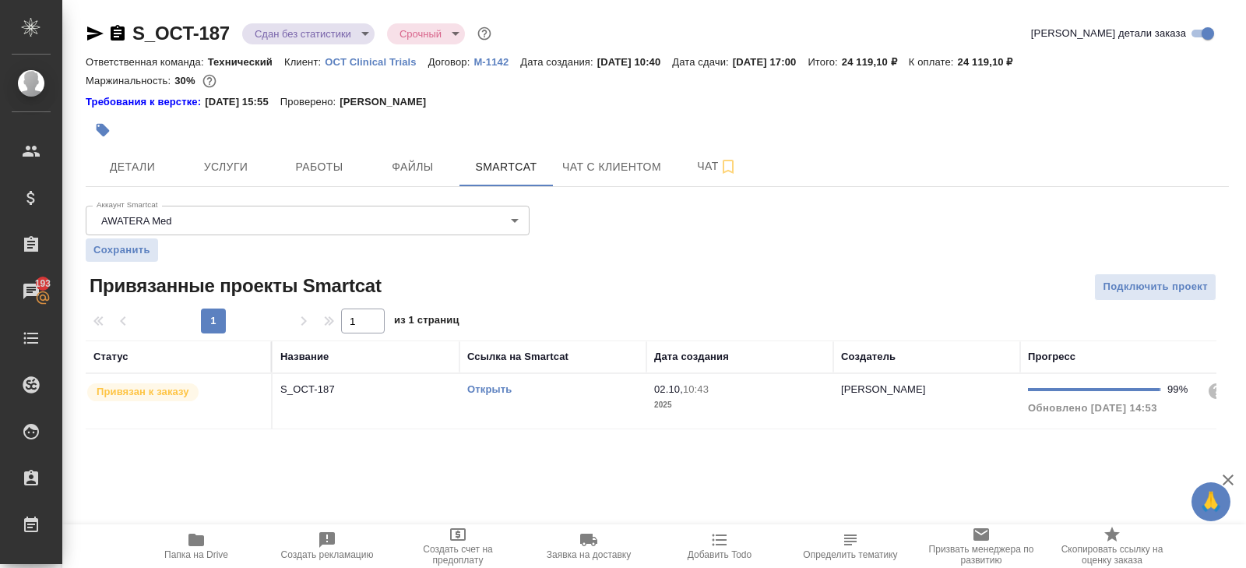
click at [576, 375] on td "Открыть" at bounding box center [553, 401] width 187 height 55
